Goal: Information Seeking & Learning: Learn about a topic

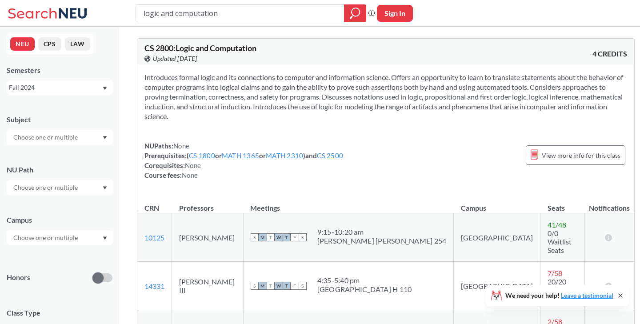
drag, startPoint x: 227, startPoint y: 10, endPoint x: 133, endPoint y: 8, distance: 94.3
click at [133, 8] on div "logic and computation Phrase search guarantees the exact search appears in the …" at bounding box center [320, 13] width 640 height 27
type input "MKTG 4606"
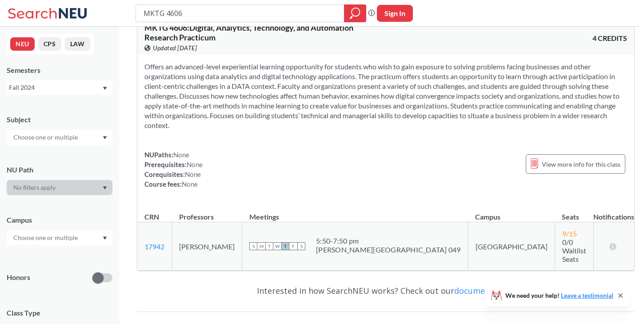
scroll to position [19, 0]
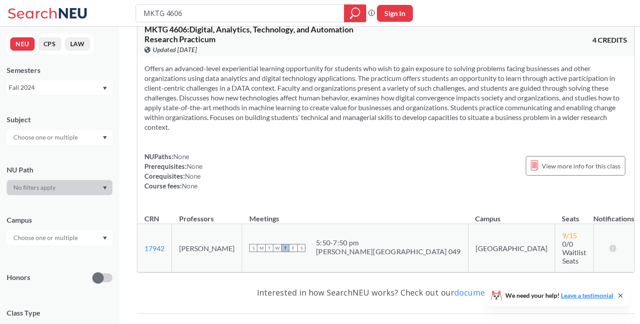
click at [482, 96] on section "Offers an advanced-level experiential learning opportunity for students who wis…" at bounding box center [386, 98] width 483 height 68
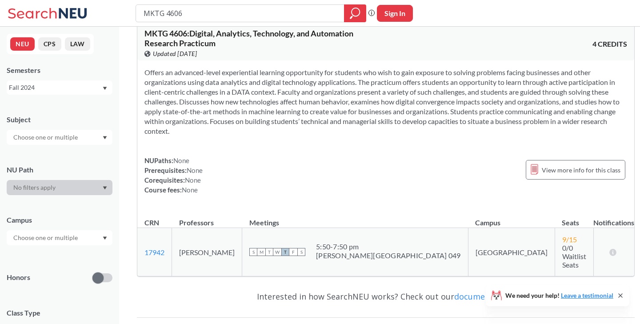
scroll to position [0, 0]
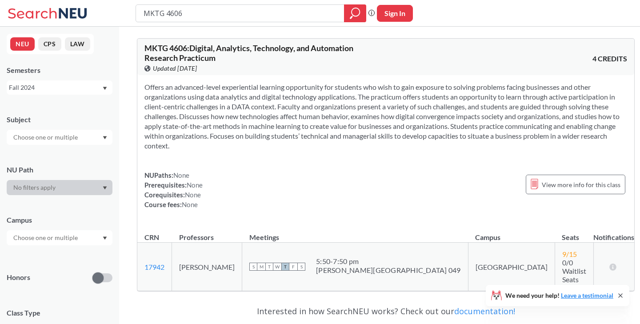
click at [255, 48] on span "MKTG 4606 : Digital, Analytics, Technology, and Automation Research Practicum" at bounding box center [249, 53] width 209 height 20
click at [196, 61] on span "MKTG 4606 : Digital, Analytics, Technology, and Automation Research Practicum" at bounding box center [249, 53] width 209 height 20
click at [553, 184] on span "View more info for this class" at bounding box center [581, 184] width 79 height 11
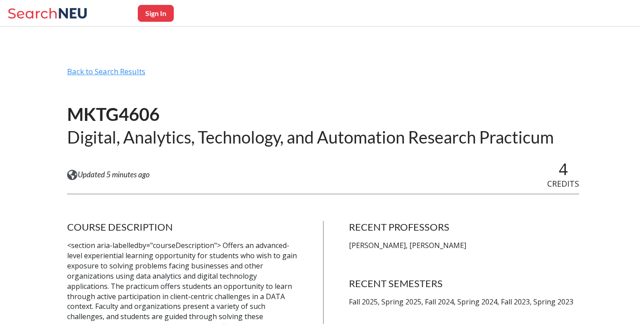
click at [117, 69] on div "Back to Search Results" at bounding box center [323, 75] width 512 height 17
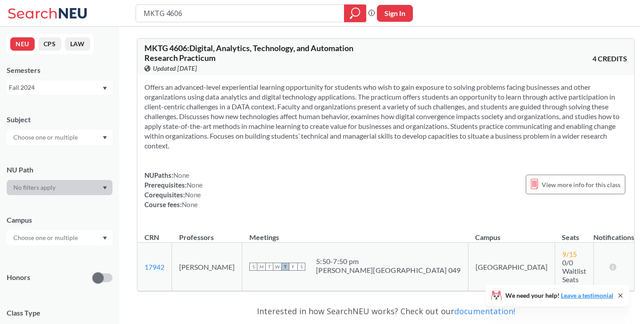
drag, startPoint x: 210, startPoint y: 13, endPoint x: 131, endPoint y: 12, distance: 79.2
click at [131, 12] on div "MKTG 4606 Phrase search guarantees the exact search appears in the results. Ex.…" at bounding box center [320, 13] width 640 height 27
type input "DS4200"
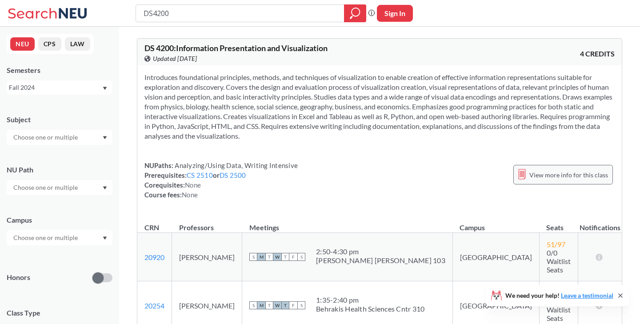
click at [586, 174] on span "View more info for this class" at bounding box center [569, 174] width 79 height 11
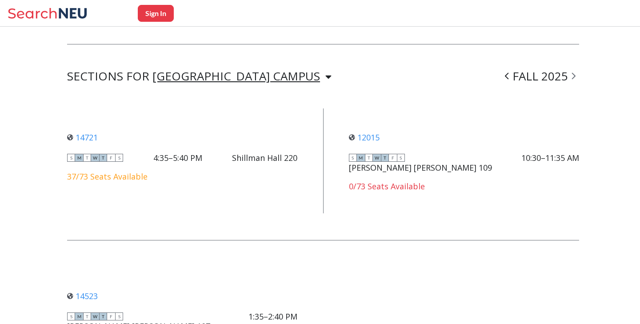
scroll to position [684, 0]
click at [215, 77] on div "[GEOGRAPHIC_DATA] CAMPUS" at bounding box center [237, 77] width 168 height 10
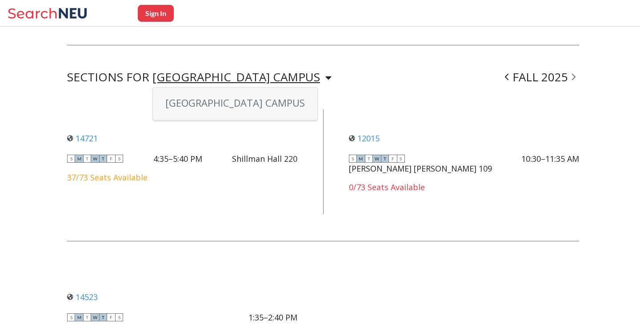
click at [281, 72] on div "SECTIONS FOR BOSTON CAMPUS BOSTON CAMPUS FALL 2025" at bounding box center [323, 77] width 512 height 11
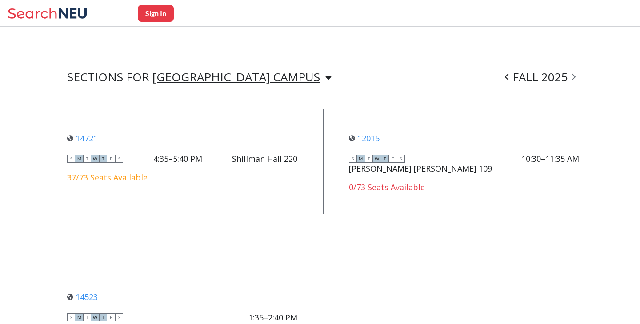
click at [505, 75] on span at bounding box center [507, 76] width 11 height 23
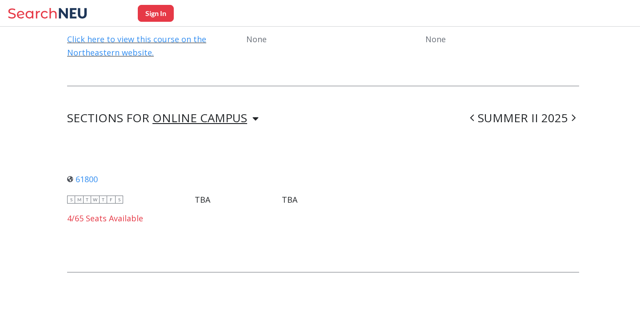
click at [474, 116] on icon at bounding box center [472, 117] width 4 height 9
click at [571, 117] on span at bounding box center [573, 117] width 11 height 23
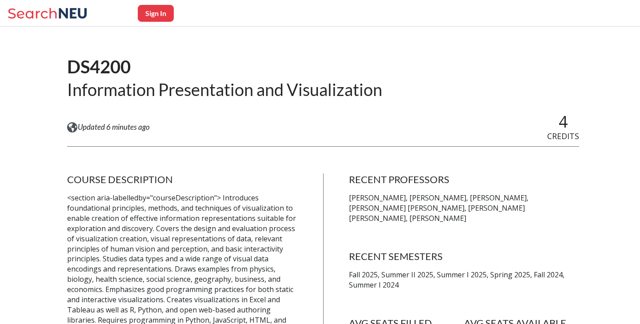
scroll to position [0, 0]
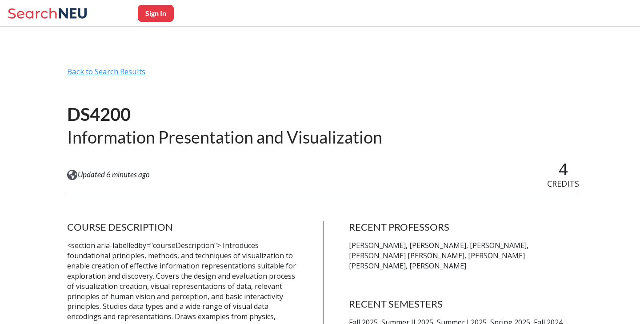
click at [116, 69] on div "Back to Search Results" at bounding box center [323, 75] width 512 height 17
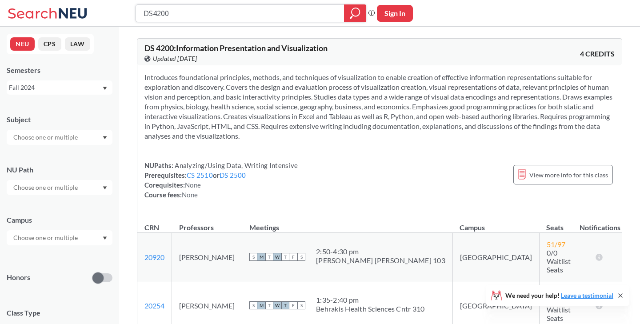
click at [160, 14] on input "DS4200" at bounding box center [240, 13] width 195 height 15
type input "DS3000"
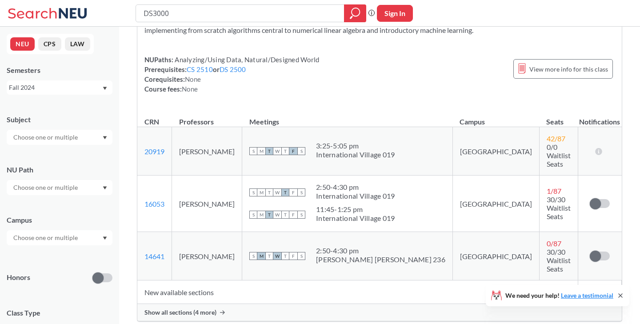
scroll to position [79, 0]
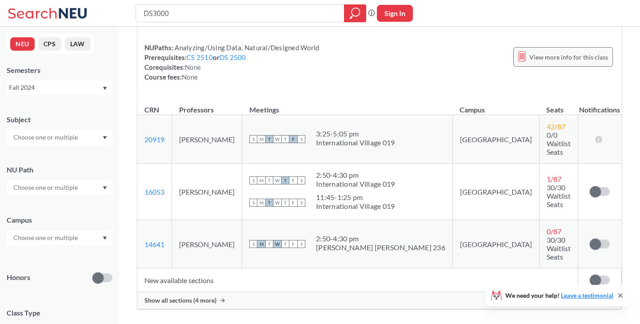
click at [531, 58] on div "View more info for this class" at bounding box center [564, 57] width 100 height 20
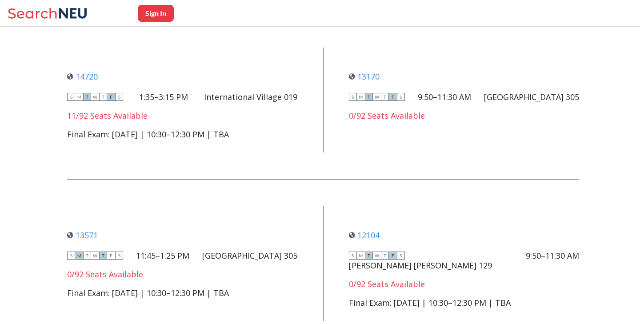
scroll to position [729, 0]
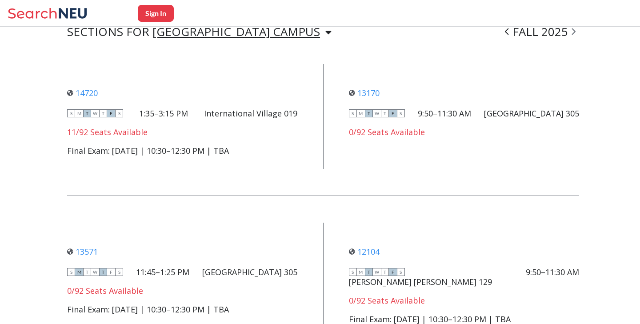
click at [573, 31] on icon at bounding box center [574, 31] width 4 height 9
click at [569, 35] on span at bounding box center [573, 31] width 11 height 23
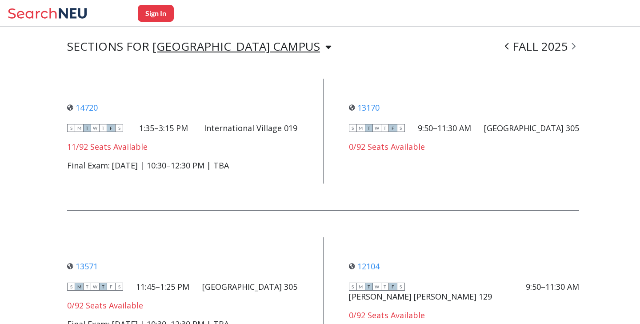
click at [573, 43] on icon at bounding box center [574, 46] width 4 height 7
click at [511, 47] on span at bounding box center [507, 46] width 11 height 23
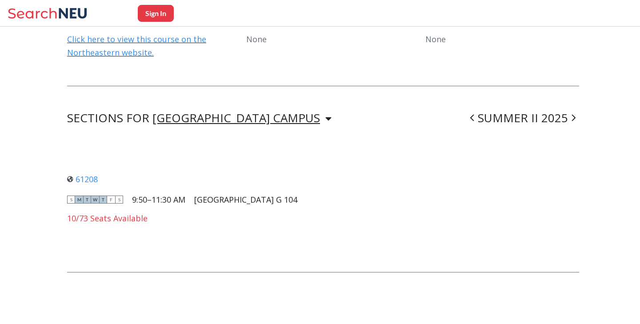
click at [473, 117] on icon at bounding box center [472, 117] width 4 height 9
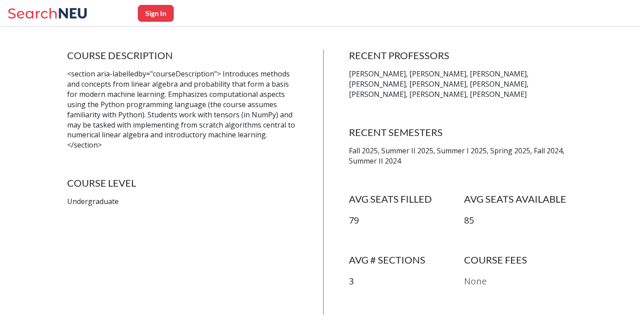
scroll to position [0, 0]
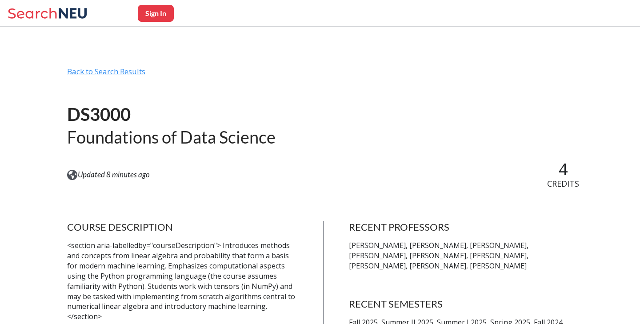
click at [112, 76] on div "Back to Search Results" at bounding box center [323, 75] width 512 height 17
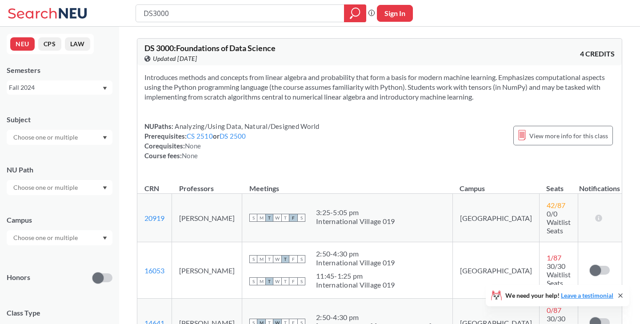
drag, startPoint x: 183, startPoint y: 14, endPoint x: 145, endPoint y: 13, distance: 38.7
click at [145, 13] on input "DS3000" at bounding box center [240, 13] width 195 height 15
click at [152, 13] on input "DS3000" at bounding box center [240, 13] width 195 height 15
type input "CS3000"
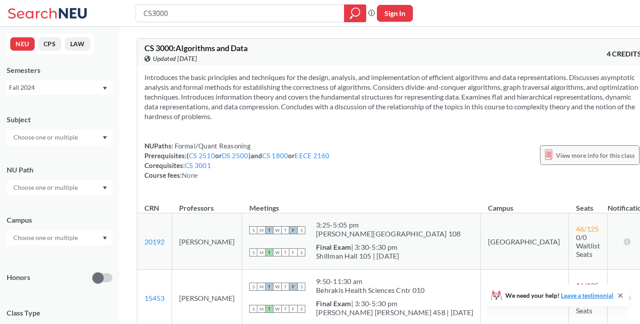
click at [557, 162] on div "View more info for this class" at bounding box center [590, 155] width 100 height 20
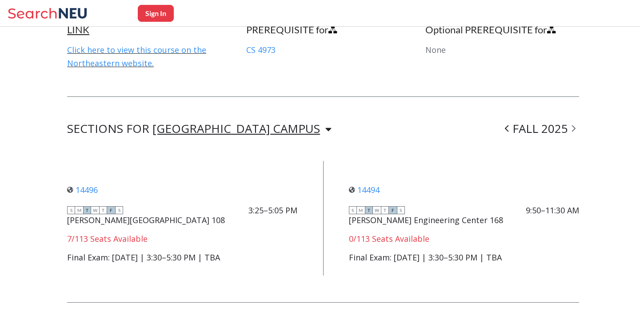
scroll to position [699, 0]
click at [507, 126] on icon at bounding box center [507, 129] width 4 height 7
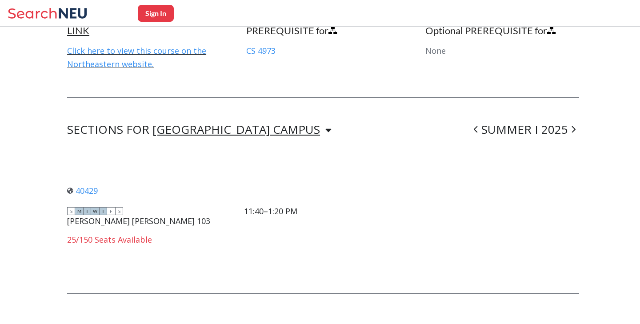
click at [476, 125] on icon at bounding box center [476, 129] width 4 height 9
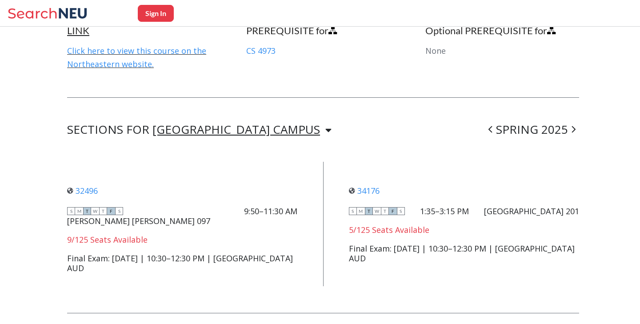
click at [492, 126] on icon at bounding box center [491, 129] width 4 height 7
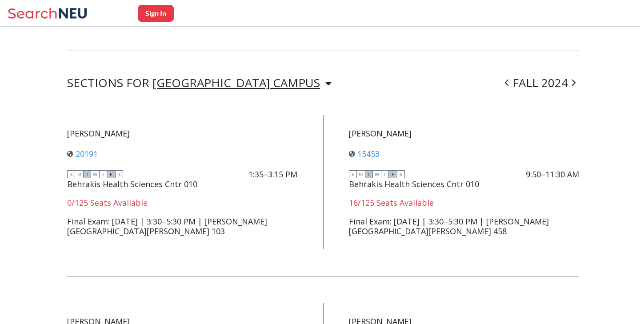
scroll to position [731, 0]
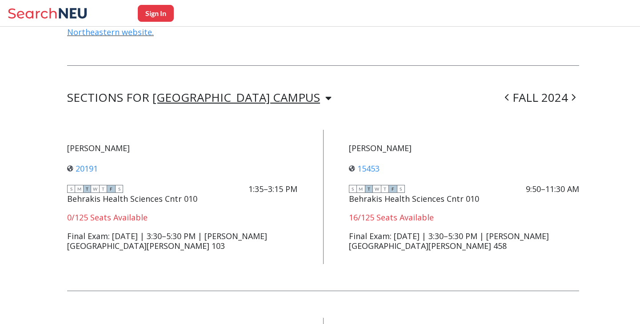
click at [575, 93] on icon at bounding box center [574, 97] width 4 height 9
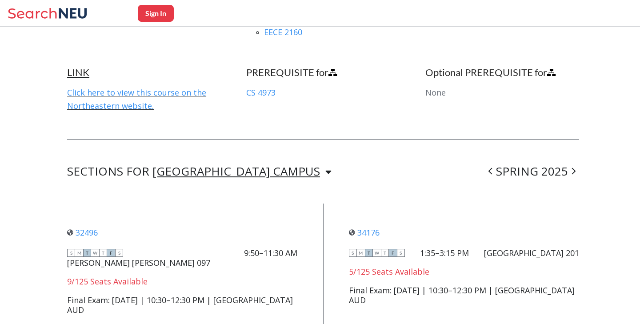
scroll to position [697, 0]
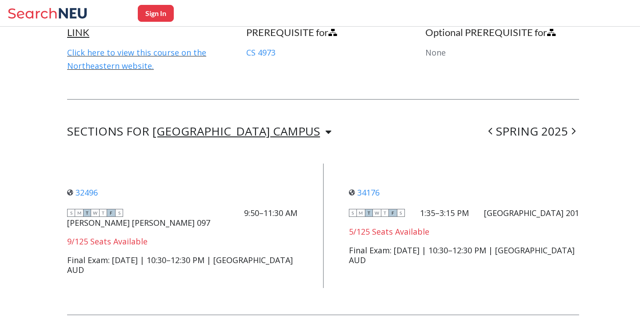
click at [573, 127] on icon at bounding box center [574, 131] width 4 height 9
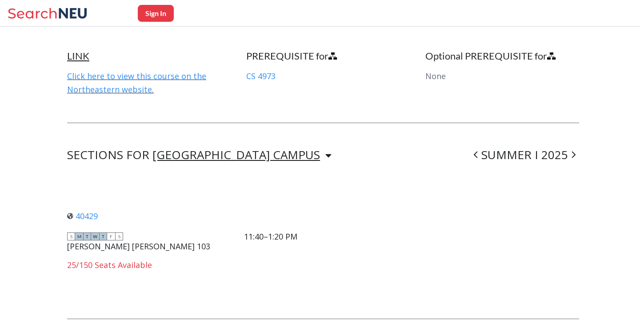
scroll to position [630, 0]
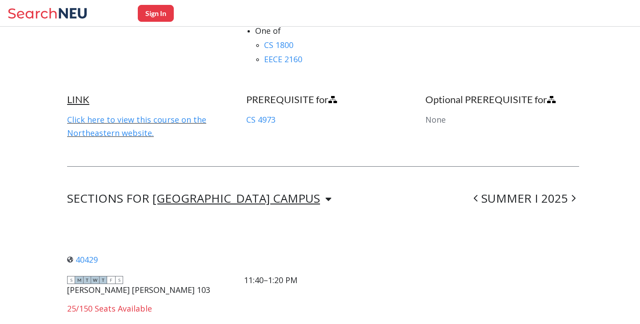
click at [240, 193] on div "[GEOGRAPHIC_DATA] CAMPUS" at bounding box center [237, 198] width 168 height 10
click at [573, 194] on icon at bounding box center [574, 198] width 4 height 9
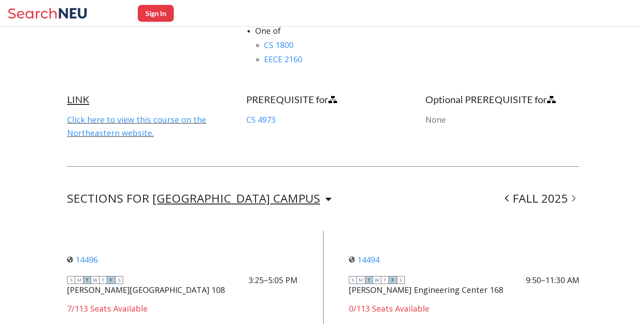
click at [199, 174] on div "CS3000 Algorithms and Data View this course on Banner. Updated 11 minutes ago 4…" at bounding box center [323, 1] width 512 height 1080
click at [199, 193] on div "[GEOGRAPHIC_DATA] CAMPUS" at bounding box center [237, 198] width 168 height 10
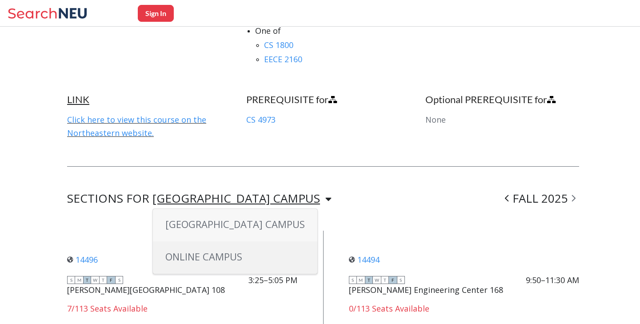
click at [217, 250] on div "ONLINE CAMPUS" at bounding box center [235, 257] width 165 height 32
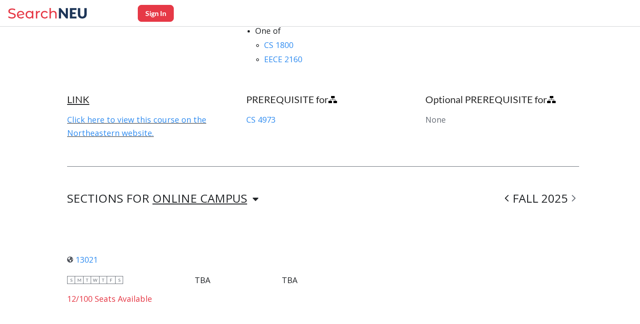
click at [507, 194] on icon at bounding box center [507, 198] width 4 height 9
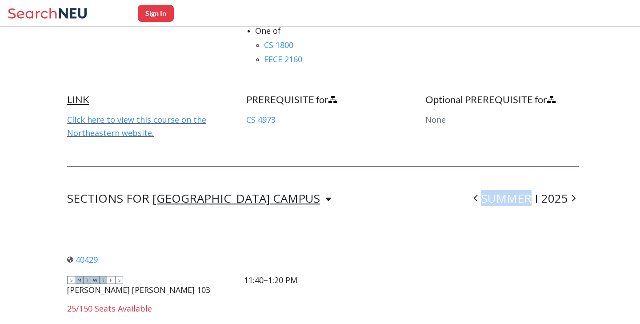
click at [507, 193] on div "SUMMER I 2025" at bounding box center [524, 198] width 109 height 11
click at [480, 187] on span at bounding box center [475, 198] width 11 height 23
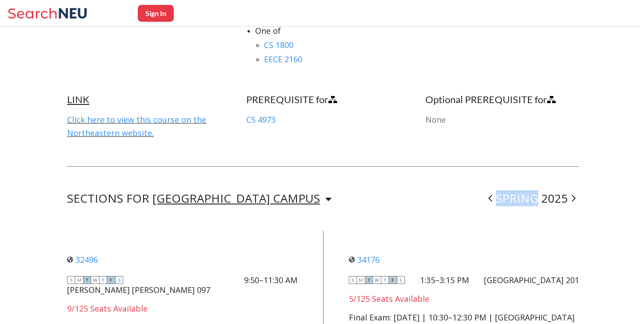
click at [480, 193] on div "SECTIONS FOR BOSTON CAMPUS BOSTON CAMPUS SPRING 2025" at bounding box center [323, 198] width 512 height 11
click at [489, 187] on span at bounding box center [490, 198] width 11 height 23
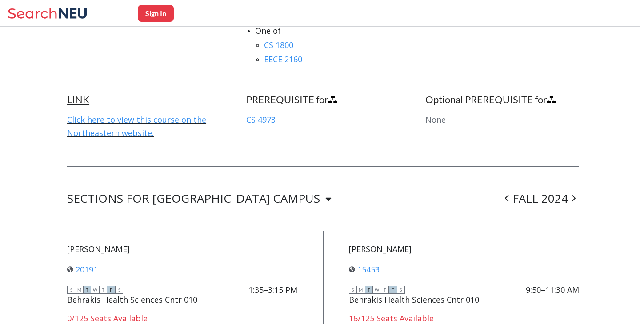
click at [575, 195] on icon at bounding box center [574, 198] width 4 height 7
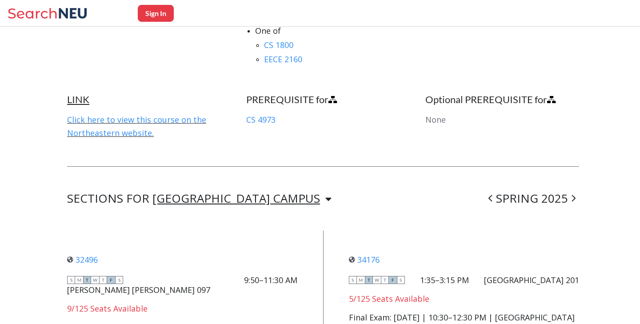
click at [211, 193] on div "[GEOGRAPHIC_DATA] CAMPUS" at bounding box center [237, 198] width 168 height 10
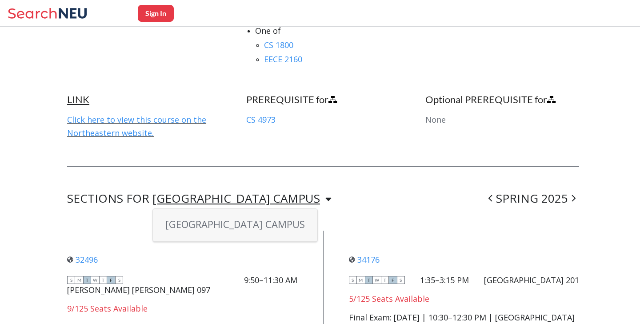
click at [492, 194] on icon at bounding box center [491, 198] width 4 height 9
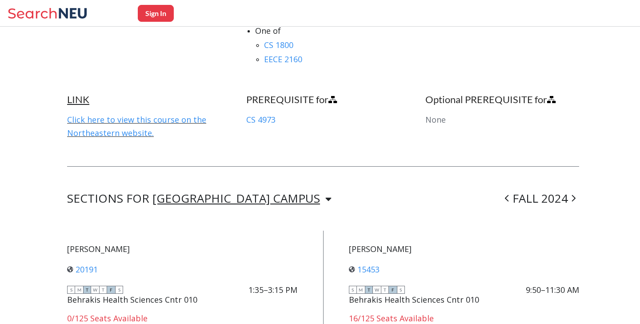
click at [233, 193] on div "[GEOGRAPHIC_DATA] CAMPUS" at bounding box center [237, 198] width 168 height 10
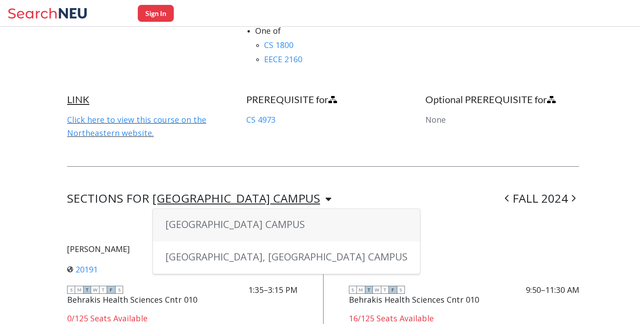
click at [358, 193] on div "SECTIONS FOR BOSTON CAMPUS BOSTON CAMPUS OAKLAND, CA CAMPUS FALL 2024" at bounding box center [323, 198] width 512 height 11
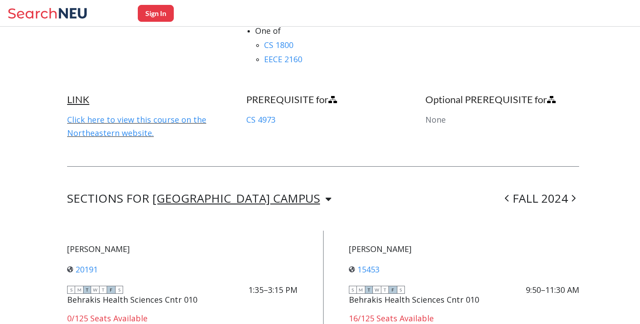
click at [573, 194] on icon at bounding box center [574, 198] width 4 height 9
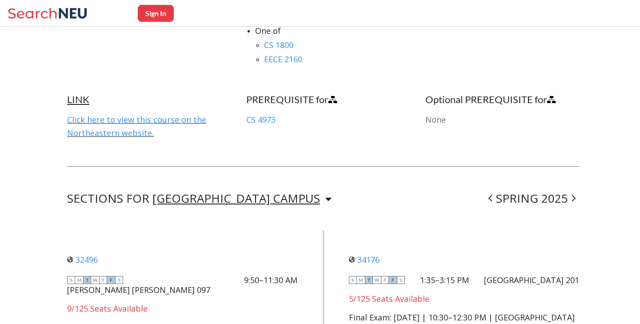
click at [573, 194] on icon at bounding box center [574, 198] width 4 height 9
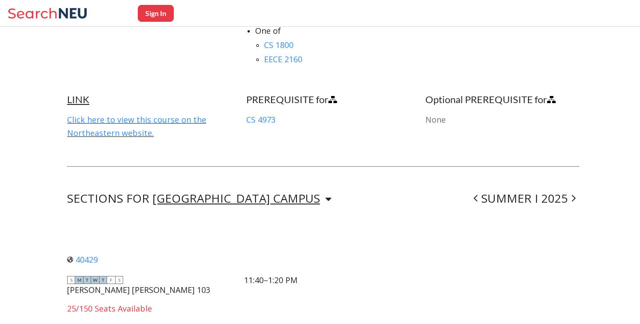
click at [215, 193] on div "[GEOGRAPHIC_DATA] CAMPUS" at bounding box center [237, 198] width 168 height 10
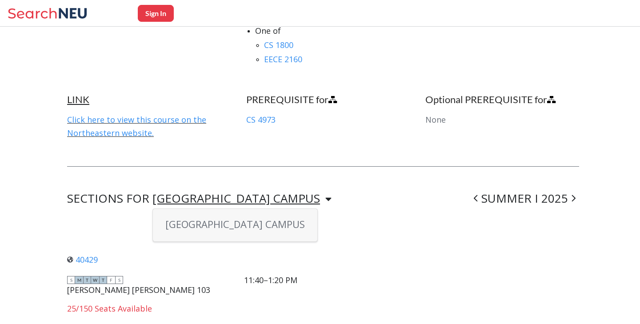
click at [322, 193] on div "SECTIONS FOR BOSTON CAMPUS BOSTON CAMPUS SUMMER I 2025" at bounding box center [323, 198] width 512 height 11
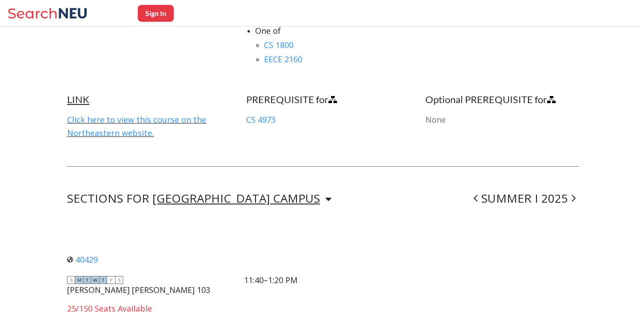
click at [573, 194] on icon at bounding box center [574, 198] width 4 height 9
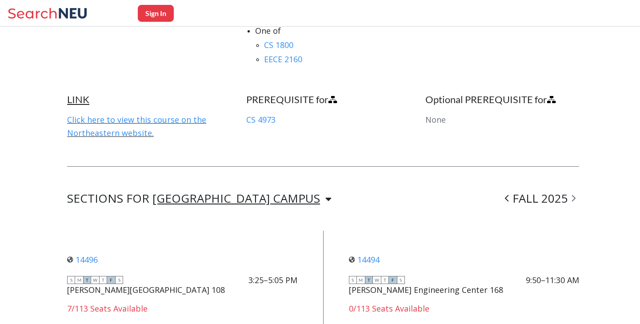
click at [210, 193] on div "[GEOGRAPHIC_DATA] CAMPUS" at bounding box center [237, 198] width 168 height 10
click at [574, 194] on icon at bounding box center [574, 198] width 4 height 9
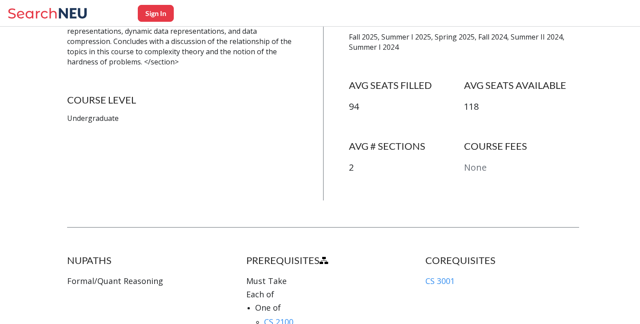
scroll to position [0, 0]
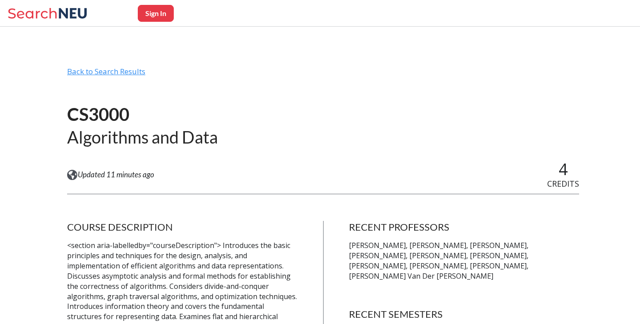
click at [121, 71] on div "Back to Search Results" at bounding box center [323, 75] width 512 height 17
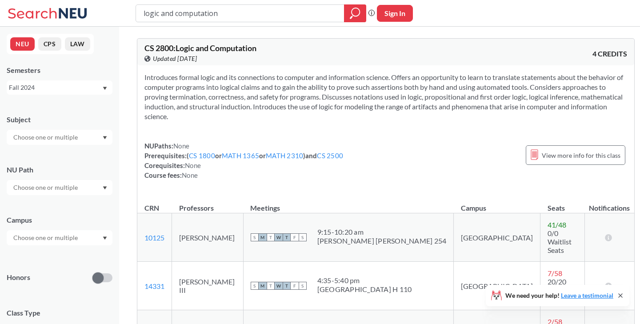
drag, startPoint x: 222, startPoint y: 15, endPoint x: 113, endPoint y: 14, distance: 109.4
click at [113, 15] on div "logic and computation Phrase search guarantees the exact search appears in the …" at bounding box center [320, 13] width 640 height 27
type input "intro to math reasoning"
click at [360, 16] on icon "magnifying glass" at bounding box center [355, 13] width 11 height 12
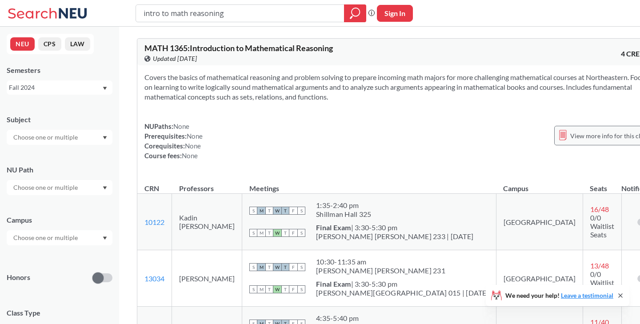
click at [571, 130] on span "View more info for this class" at bounding box center [610, 135] width 79 height 11
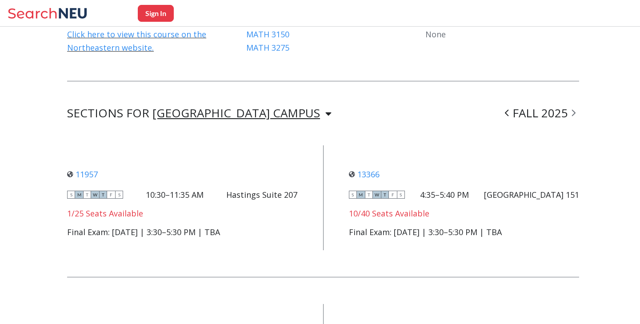
scroll to position [607, 0]
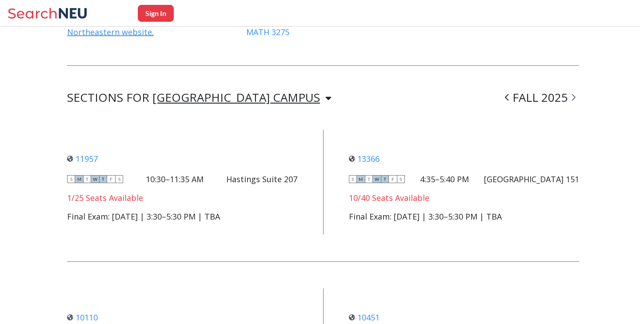
click at [236, 93] on div "[GEOGRAPHIC_DATA] CAMPUS" at bounding box center [237, 97] width 168 height 10
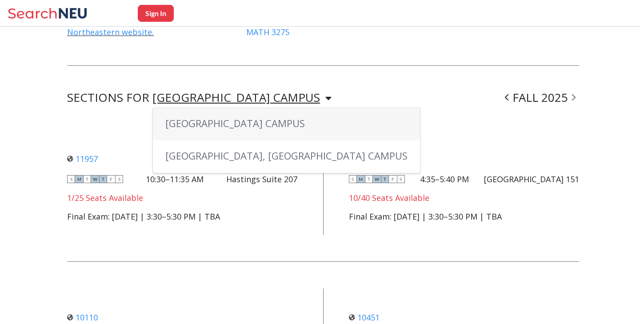
click at [507, 94] on icon at bounding box center [507, 97] width 4 height 7
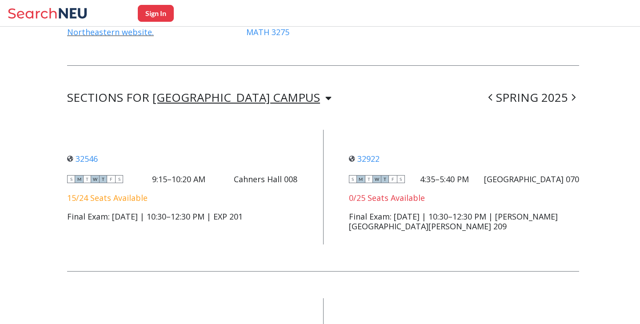
click at [221, 92] on div "[GEOGRAPHIC_DATA] CAMPUS" at bounding box center [237, 97] width 168 height 10
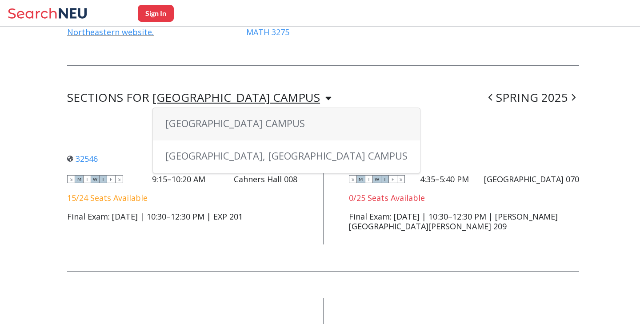
click at [483, 92] on div "SECTIONS FOR [GEOGRAPHIC_DATA] CAMPUS [GEOGRAPHIC_DATA] CAMPUS [GEOGRAPHIC_DATA…" at bounding box center [323, 97] width 512 height 11
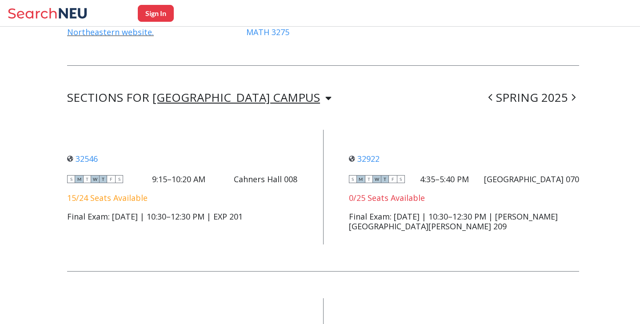
click at [493, 93] on icon at bounding box center [491, 97] width 4 height 9
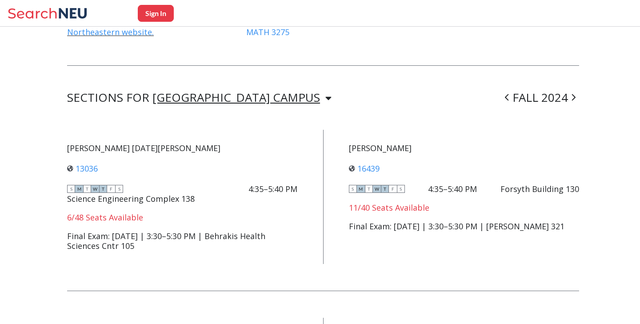
click at [196, 93] on div "[GEOGRAPHIC_DATA] CAMPUS" at bounding box center [237, 97] width 168 height 10
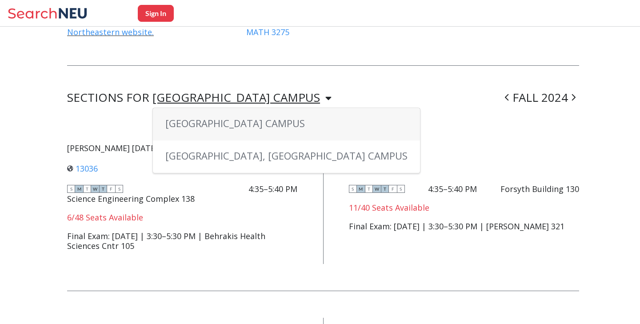
click at [506, 94] on icon at bounding box center [507, 97] width 4 height 7
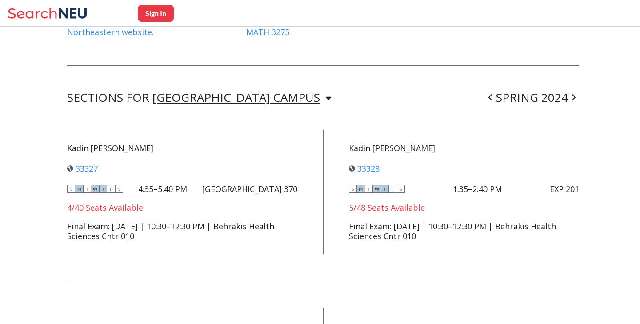
click at [206, 92] on div "[GEOGRAPHIC_DATA] CAMPUS" at bounding box center [237, 97] width 168 height 10
click at [572, 93] on icon at bounding box center [574, 97] width 4 height 9
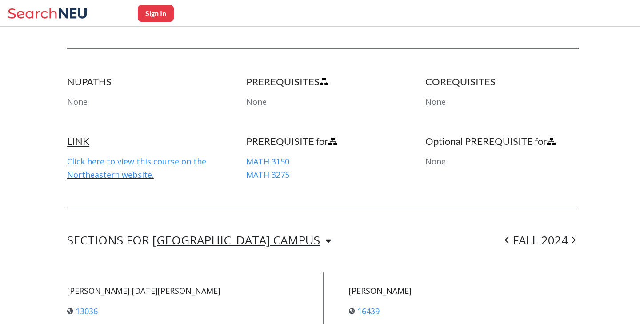
scroll to position [475, 0]
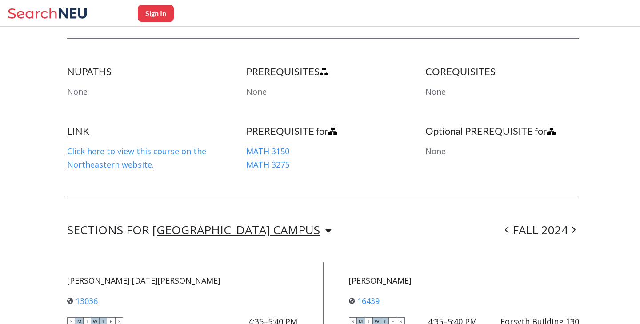
click at [574, 227] on icon at bounding box center [574, 230] width 4 height 7
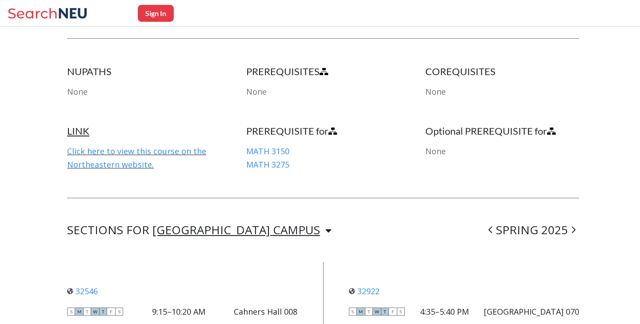
click at [574, 227] on icon at bounding box center [574, 230] width 4 height 7
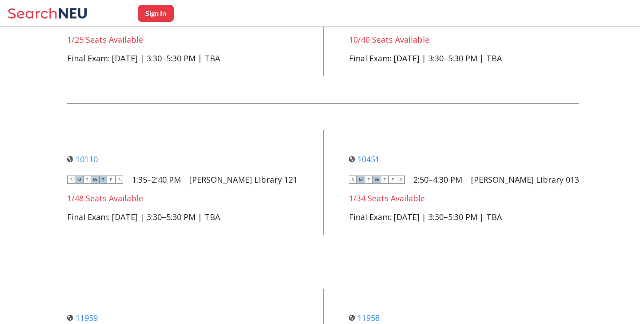
scroll to position [632, 0]
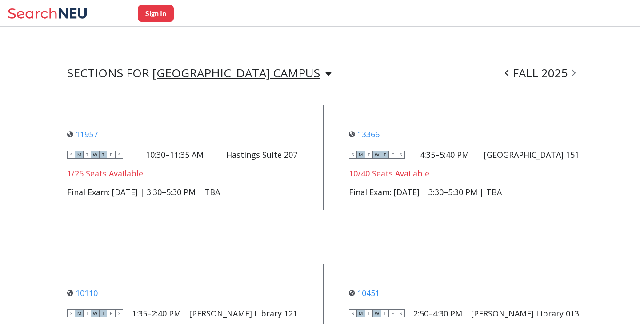
click at [507, 68] on icon at bounding box center [507, 72] width 4 height 9
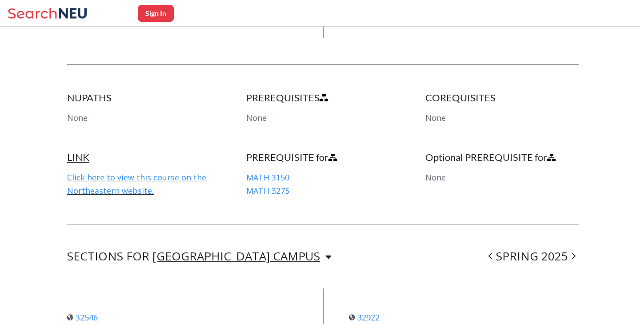
scroll to position [450, 0]
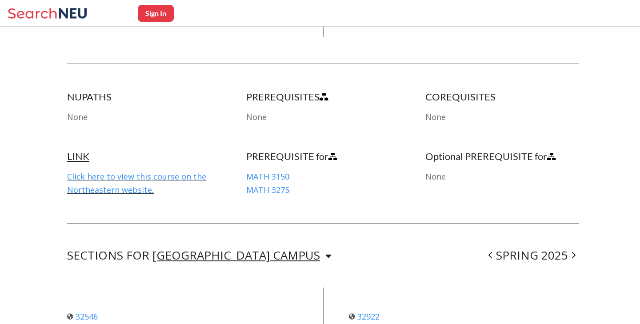
click at [574, 244] on span at bounding box center [573, 255] width 11 height 23
click at [574, 251] on icon at bounding box center [574, 255] width 4 height 9
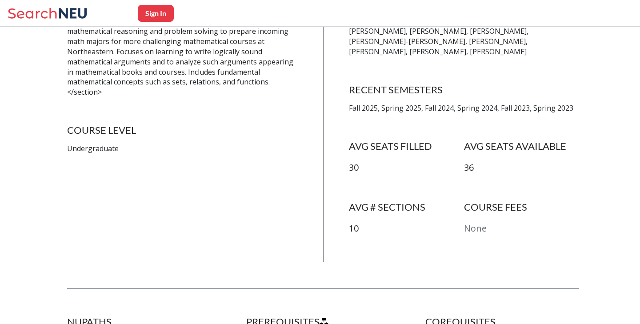
scroll to position [0, 0]
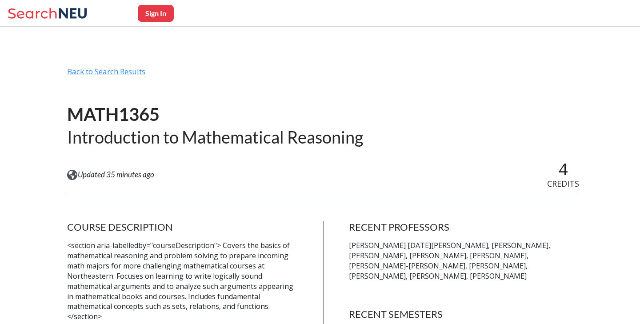
click at [122, 76] on div "Back to Search Results" at bounding box center [323, 75] width 512 height 17
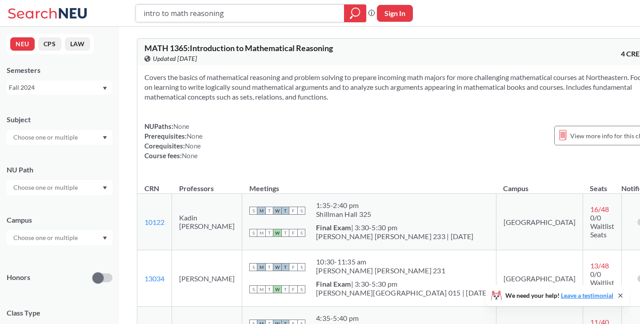
drag, startPoint x: 237, startPoint y: 11, endPoint x: 125, endPoint y: 12, distance: 111.6
click at [125, 12] on div "intro to math reasoning Phrase search guarantees the exact search appears in th…" at bounding box center [320, 13] width 640 height 27
type input "gui programming"
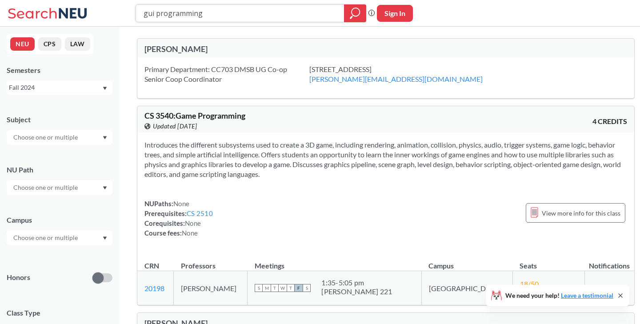
drag, startPoint x: 217, startPoint y: 15, endPoint x: 123, endPoint y: 14, distance: 94.3
click at [123, 14] on div "gui programming Phrase search guarantees the exact search appears in the result…" at bounding box center [320, 13] width 640 height 27
type input "cs3484"
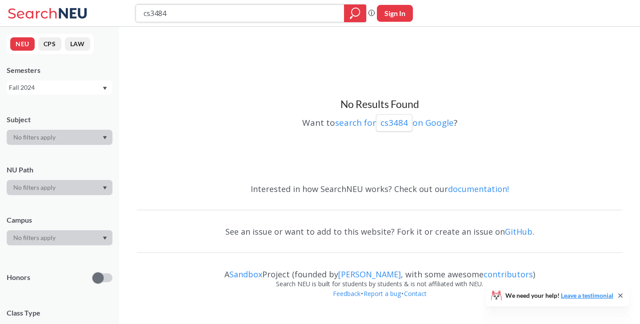
drag, startPoint x: 173, startPoint y: 15, endPoint x: 130, endPoint y: 12, distance: 42.4
click at [130, 13] on div "cs3484 Phrase search guarantees the exact search appears in the results. Ex. If…" at bounding box center [320, 13] width 640 height 27
type input "gui"
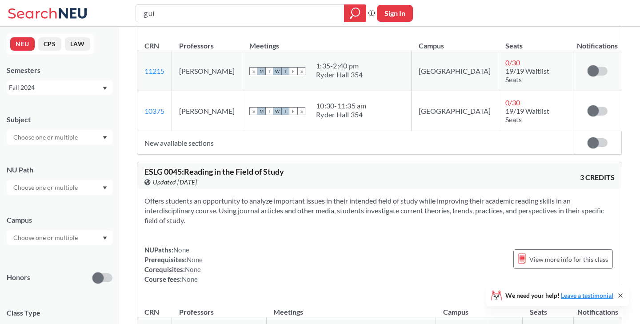
scroll to position [916, 0]
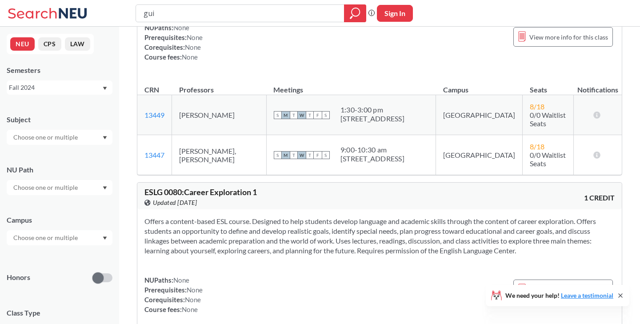
click at [152, 12] on input "gui" at bounding box center [240, 13] width 195 height 15
type input "game programming"
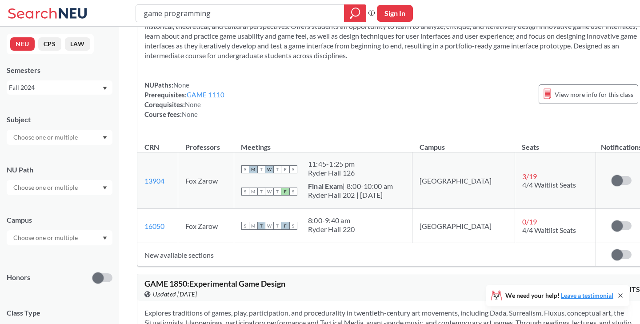
scroll to position [661, 0]
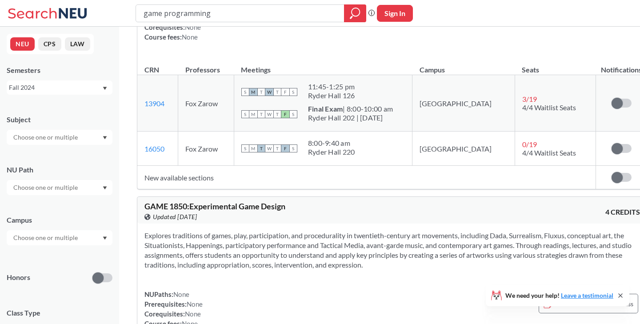
click at [203, 186] on td "New available sections" at bounding box center [366, 178] width 459 height 24
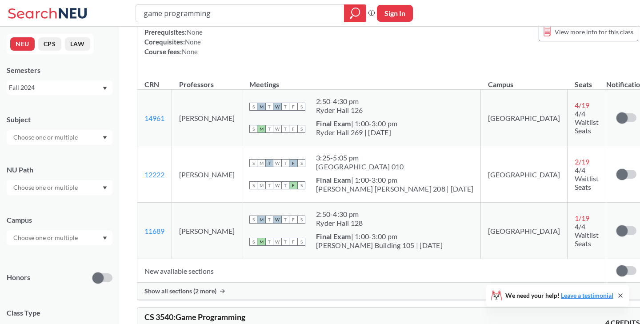
scroll to position [1392, 0]
click at [203, 294] on span "Show all sections (2 more)" at bounding box center [181, 290] width 72 height 8
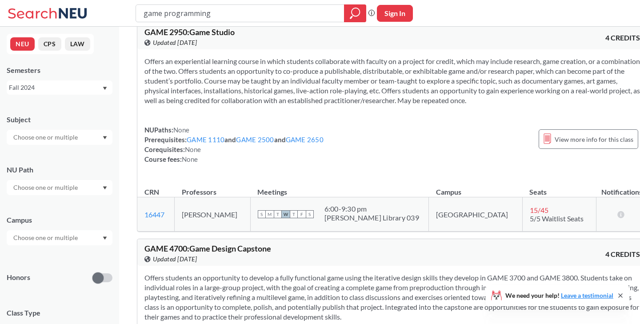
scroll to position [0, 0]
